Goal: Find specific page/section: Find specific page/section

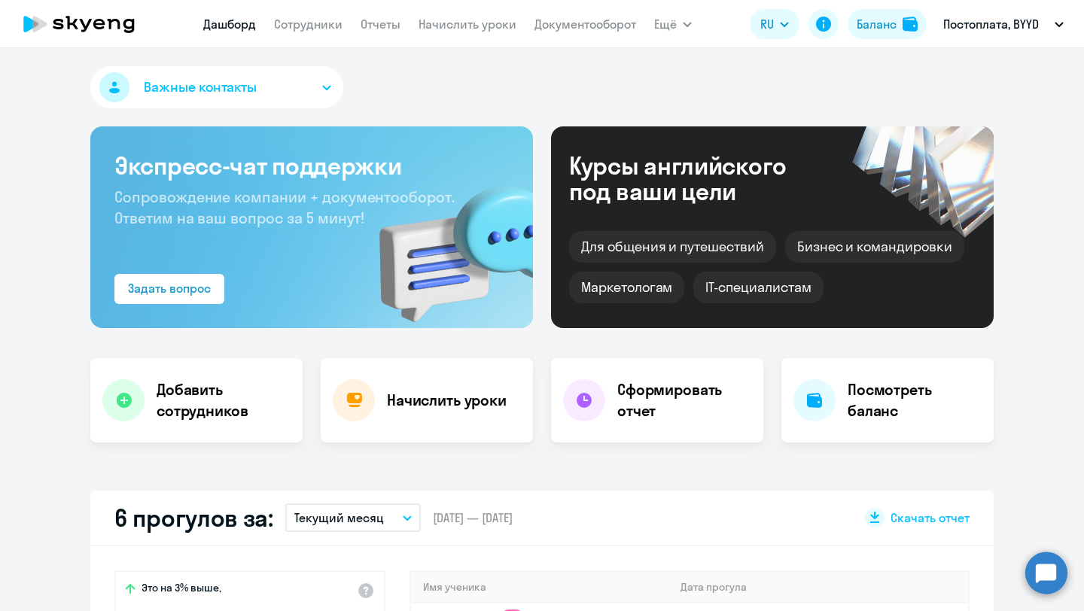
click at [305, 32] on app-menu-item-link "Сотрудники" at bounding box center [308, 24] width 69 height 19
click at [297, 23] on link "Сотрудники" at bounding box center [308, 24] width 69 height 15
select select "30"
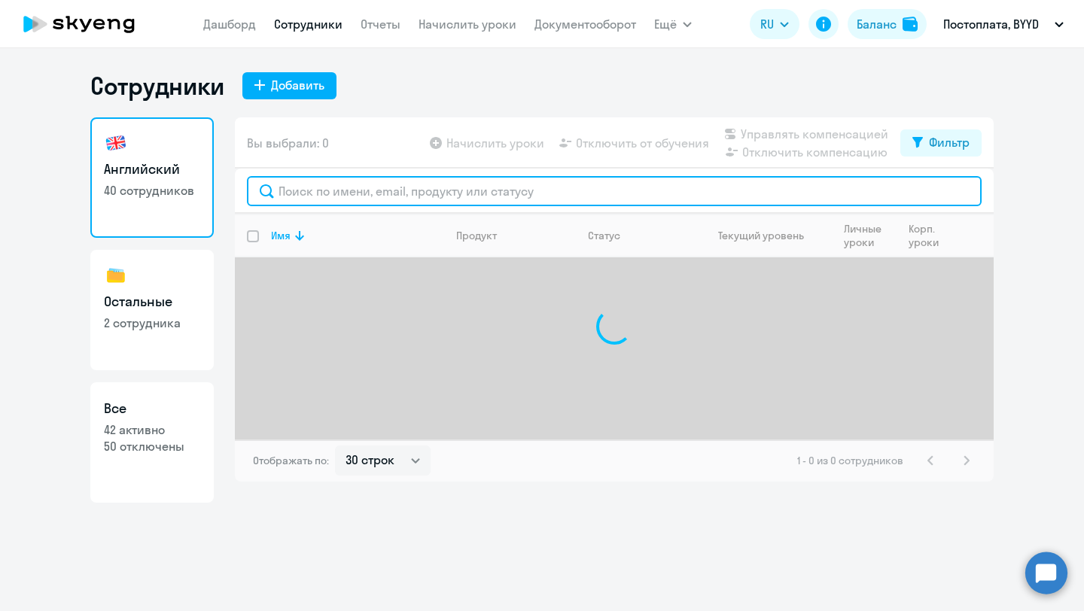
click at [284, 198] on input "text" at bounding box center [614, 191] width 735 height 30
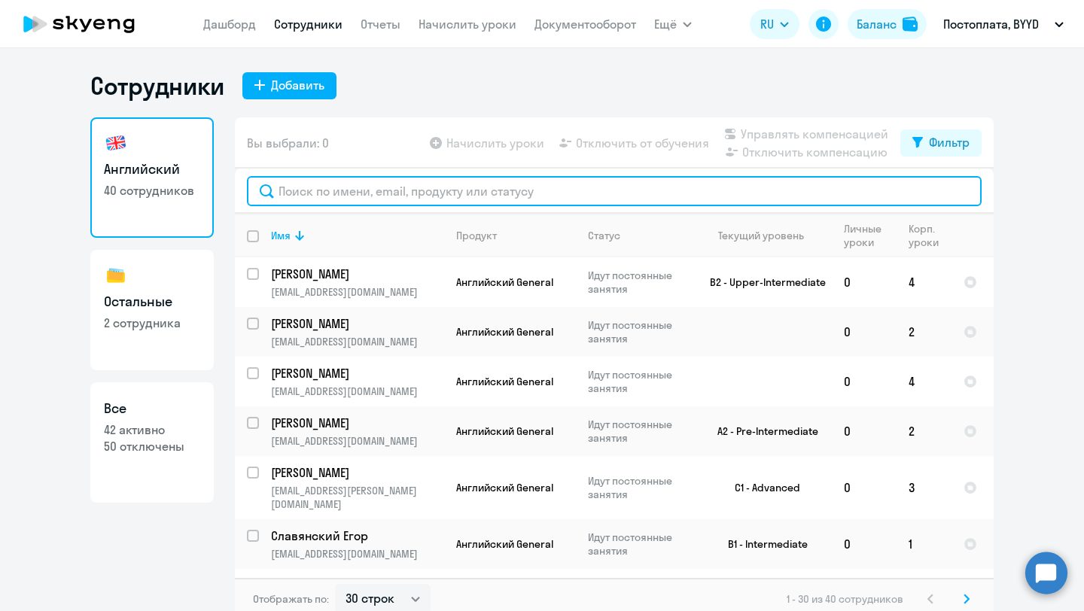
type input "f"
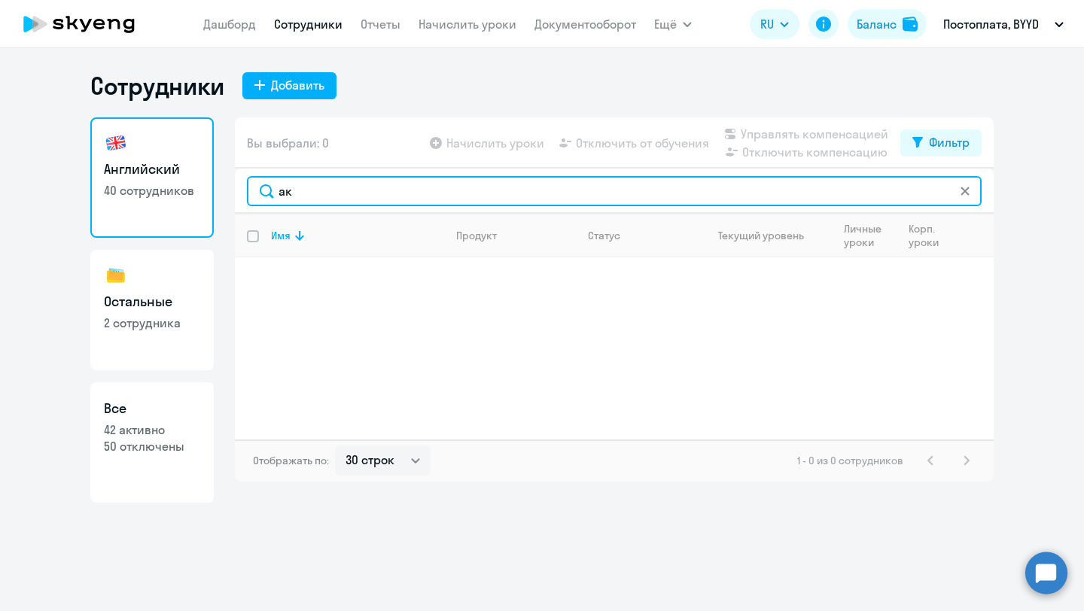
type input "[PERSON_NAME]"
type input "геор"
